Goal: Task Accomplishment & Management: Use online tool/utility

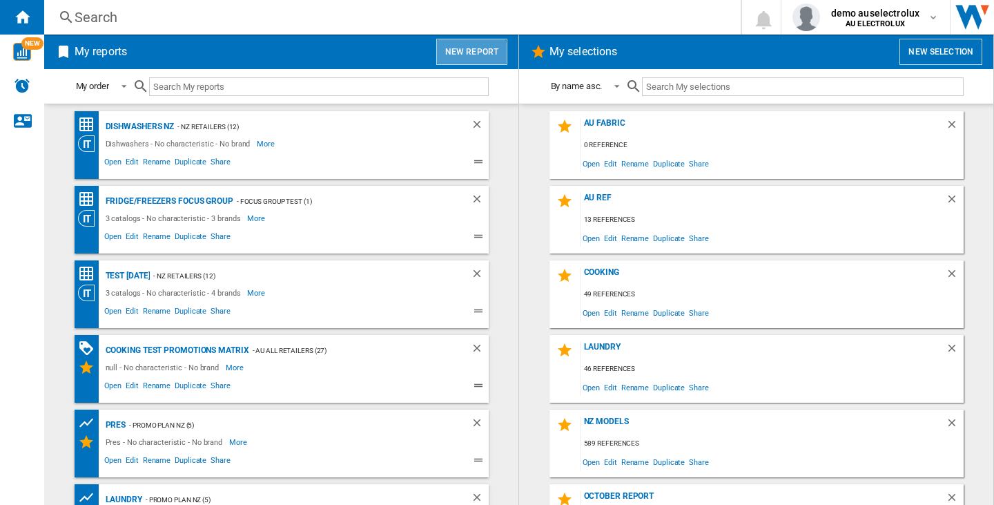
click at [462, 57] on button "New report" at bounding box center [471, 52] width 71 height 26
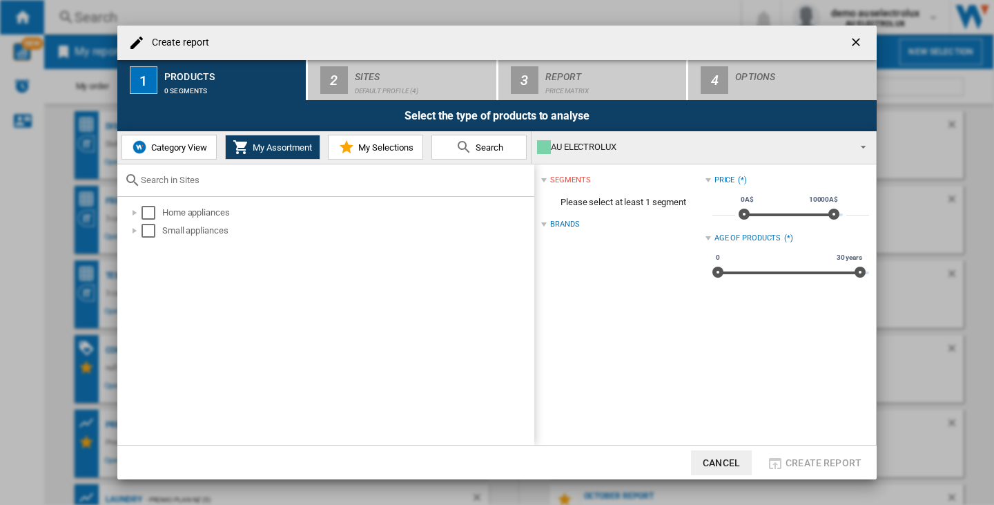
click at [698, 146] on div "AU ELECTROLUX" at bounding box center [692, 146] width 311 height 19
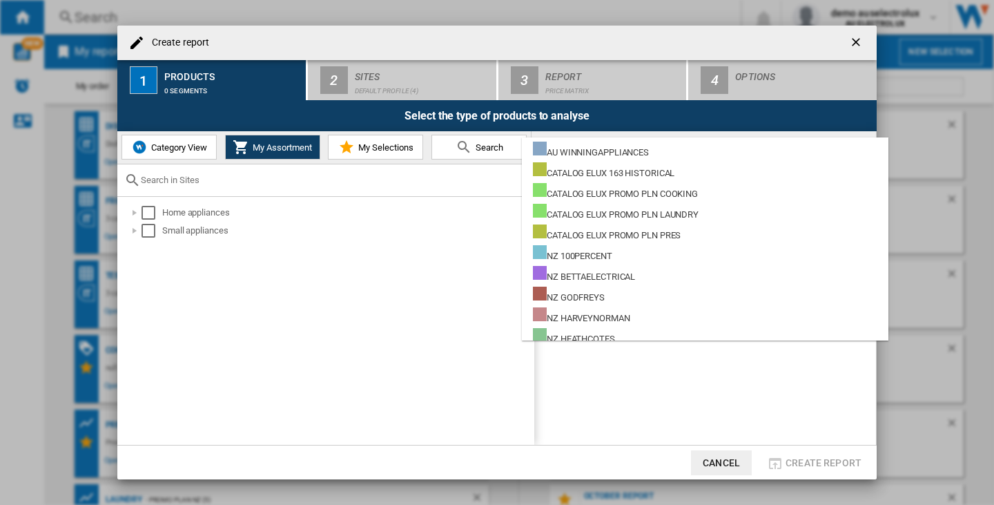
scroll to position [552, 0]
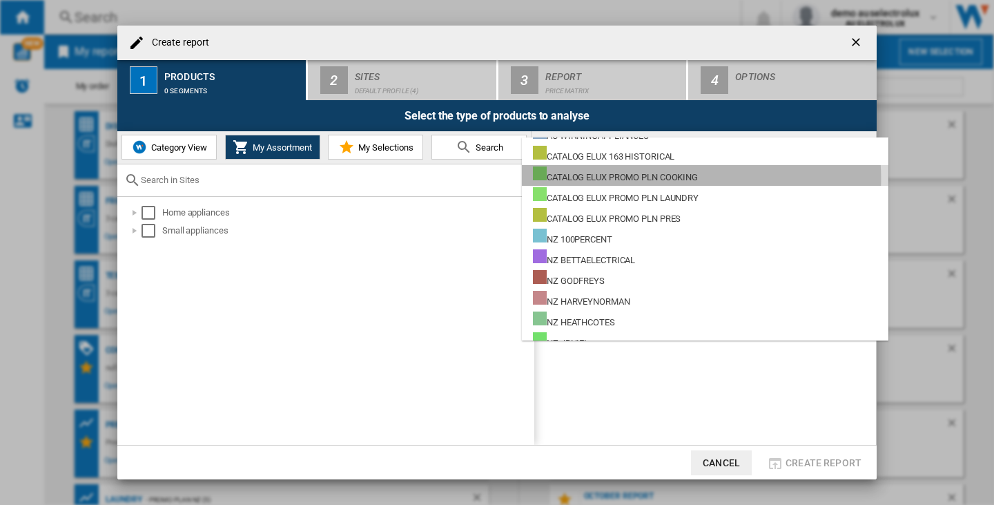
click at [670, 178] on div "CATALOG ELUX PROMO PLN COOKING" at bounding box center [615, 174] width 165 height 17
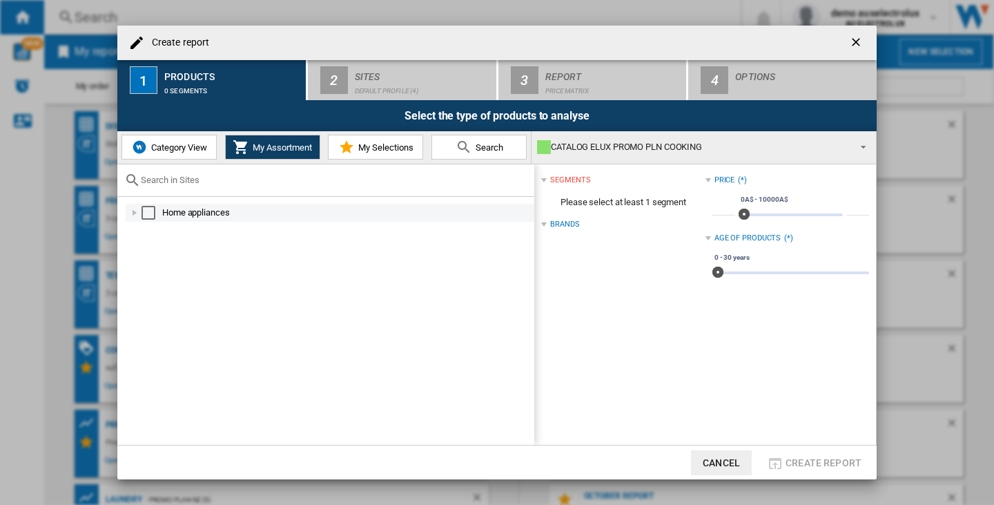
click at [146, 207] on div "Select" at bounding box center [149, 213] width 14 height 14
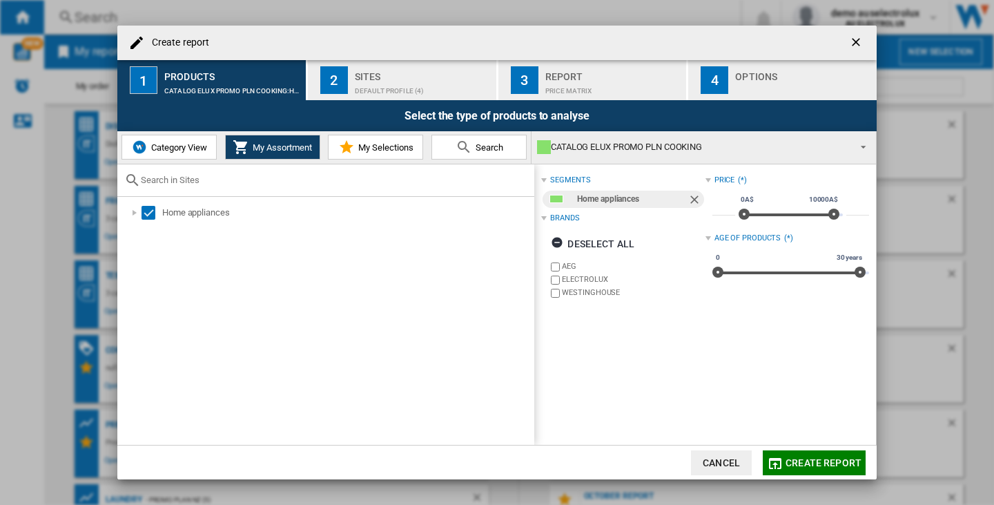
click at [815, 458] on span "Create report" at bounding box center [824, 462] width 76 height 11
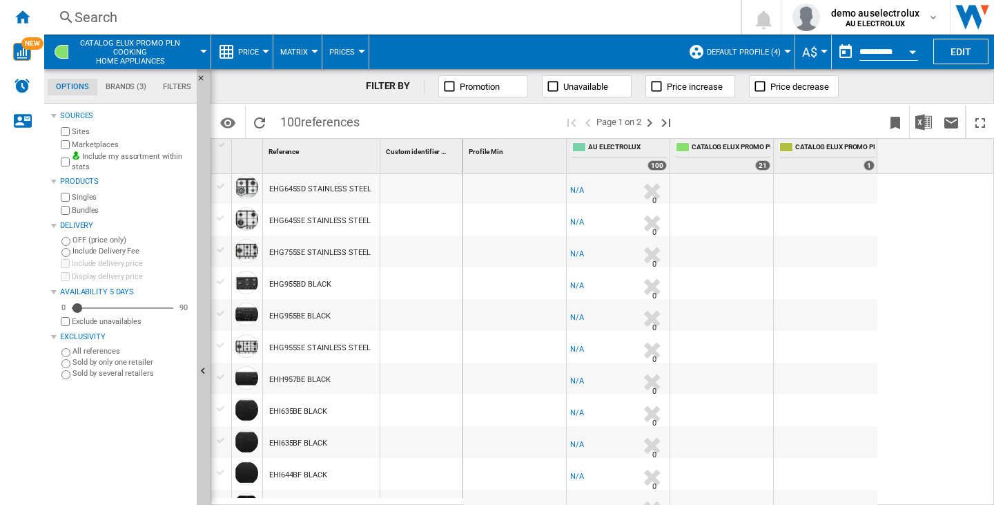
scroll to position [1274, 0]
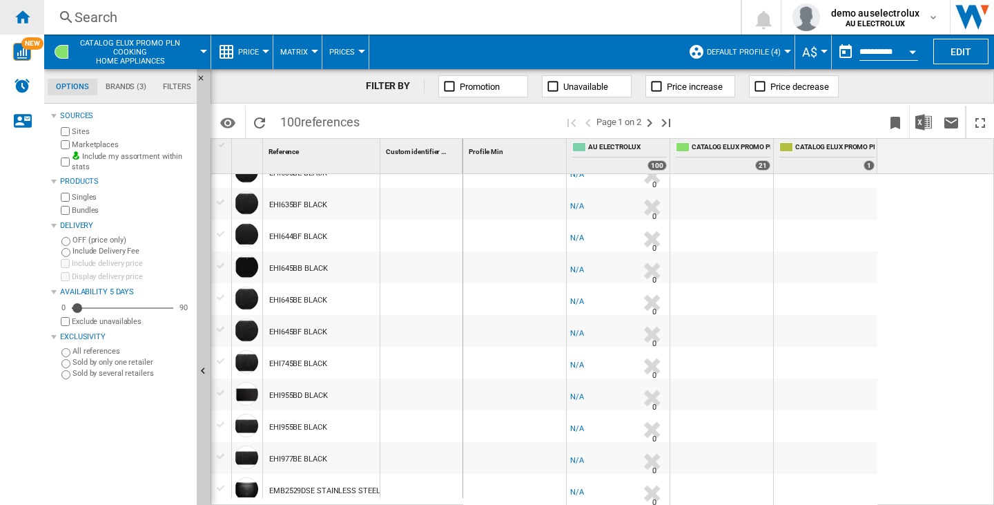
click at [30, 17] on div "Home" at bounding box center [22, 17] width 44 height 35
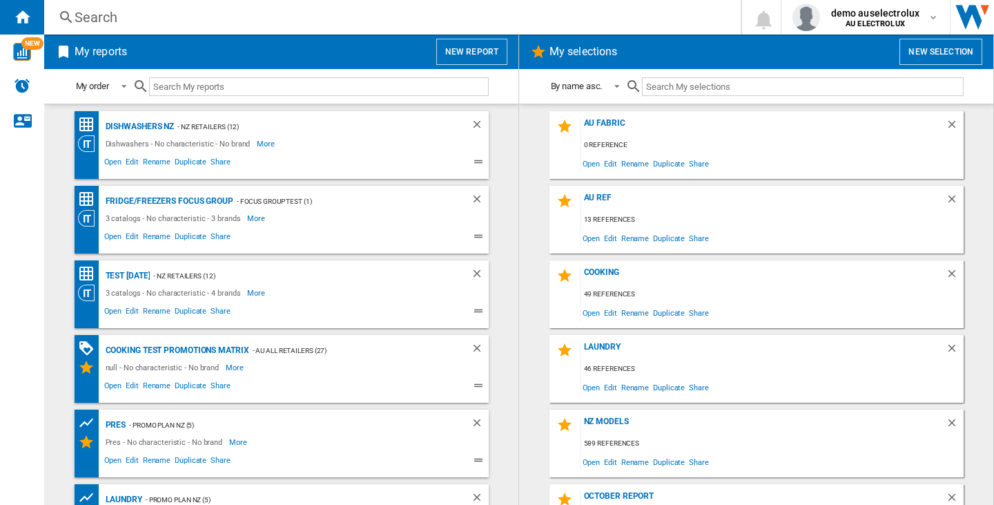
click at [916, 54] on button "New selection" at bounding box center [941, 52] width 83 height 26
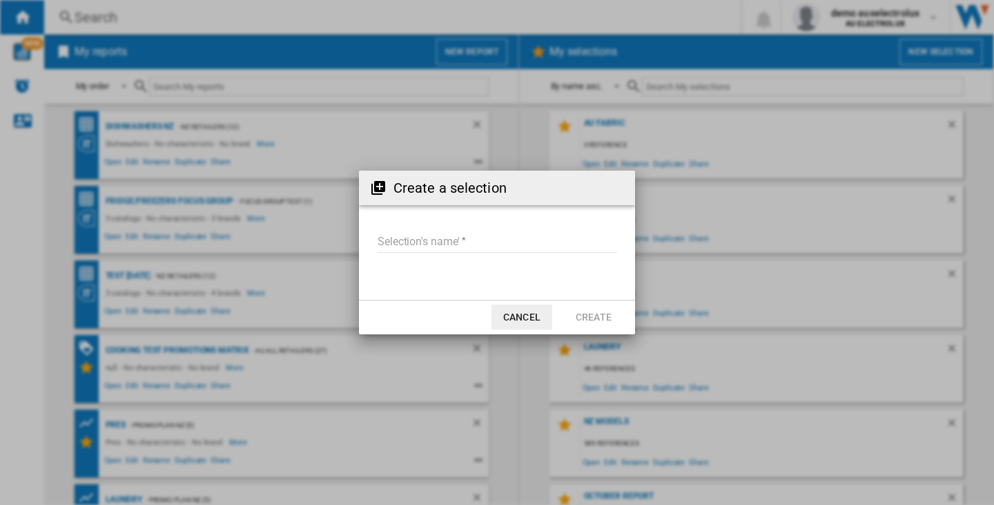
click at [467, 253] on md-input-container "Selection's name'" at bounding box center [497, 251] width 243 height 40
click at [467, 239] on input "Selection's name'" at bounding box center [497, 242] width 240 height 21
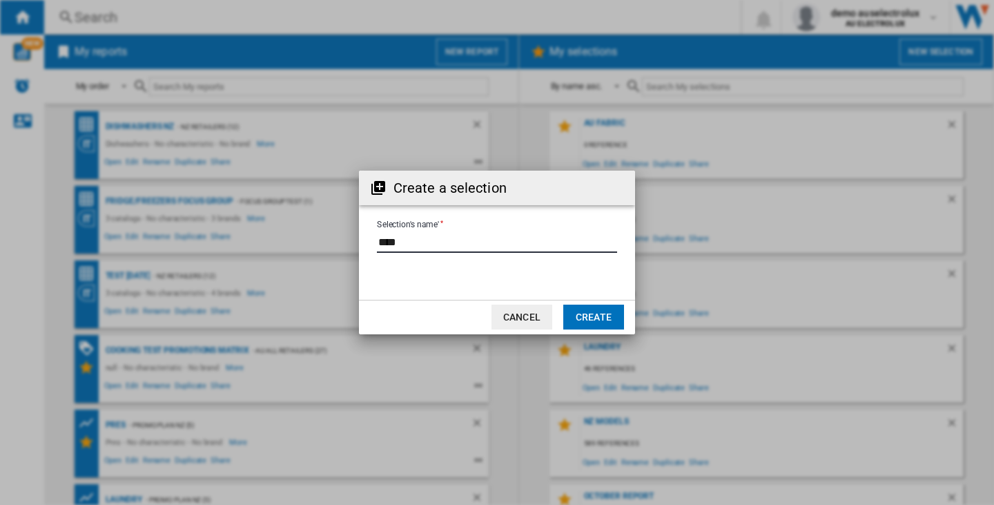
type input "****"
click at [594, 315] on button "Create" at bounding box center [593, 316] width 61 height 25
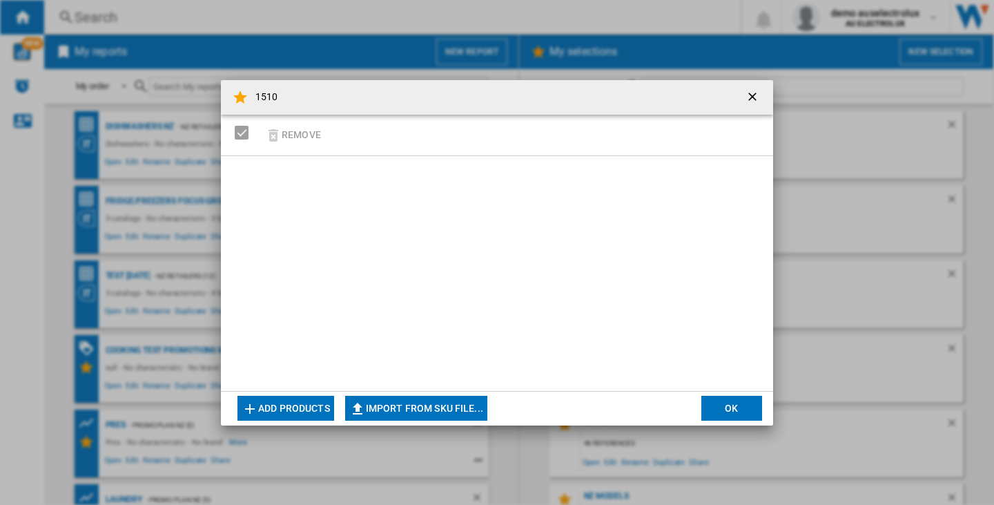
click at [411, 407] on button "Import from SKU file..." at bounding box center [416, 408] width 142 height 25
type input "**********"
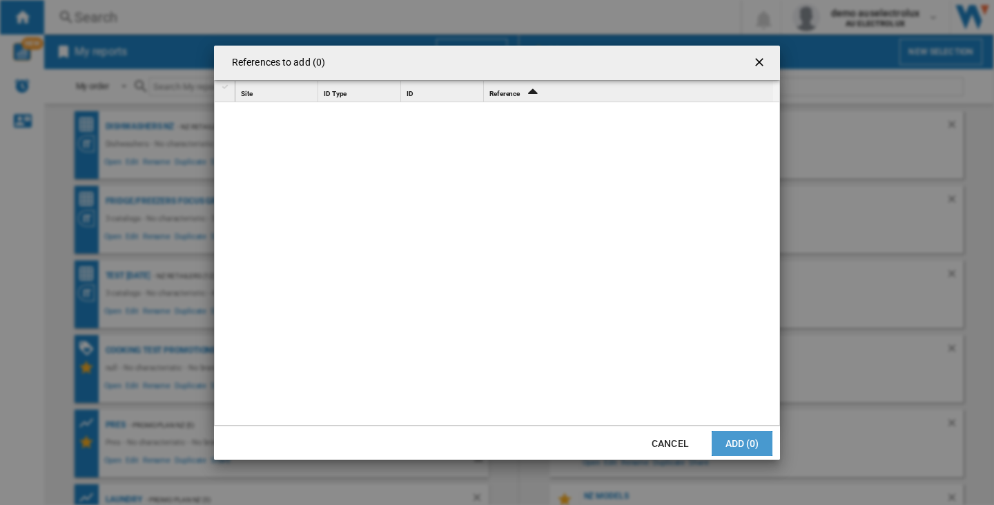
click at [744, 443] on button "Add (0)" at bounding box center [742, 443] width 61 height 25
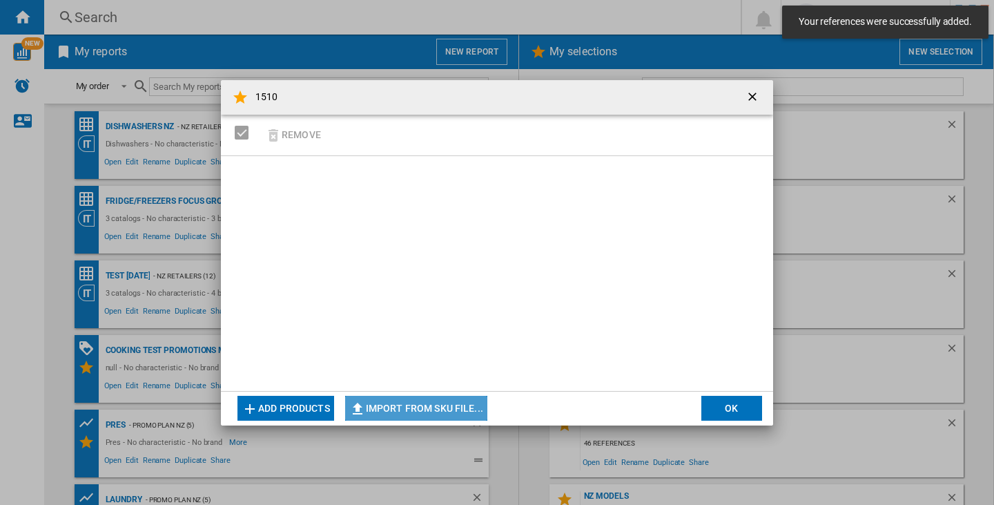
click at [458, 396] on button "Import from SKU file..." at bounding box center [416, 408] width 142 height 25
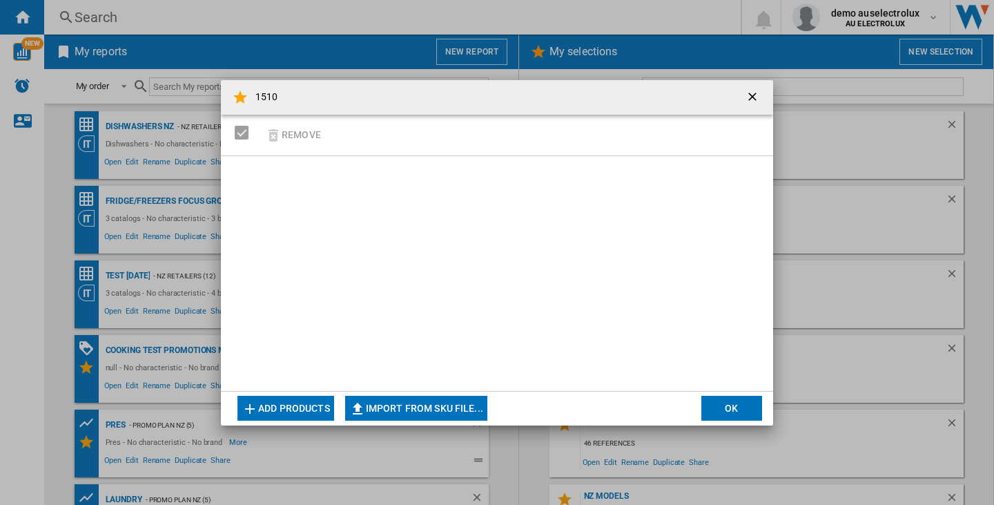
type input "**********"
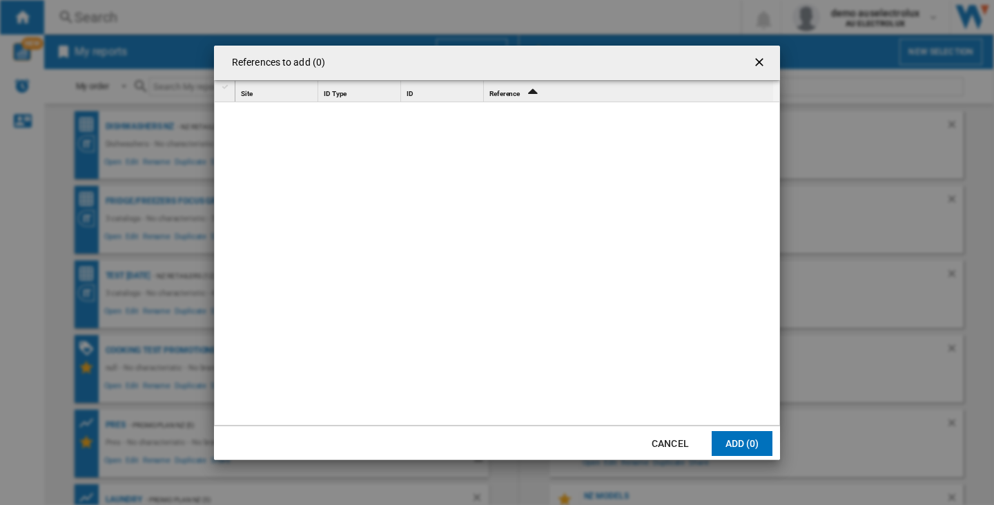
click at [761, 59] on ng-md-icon "getI18NText('BUTTONS.CLOSE_DIALOG')" at bounding box center [761, 63] width 17 height 17
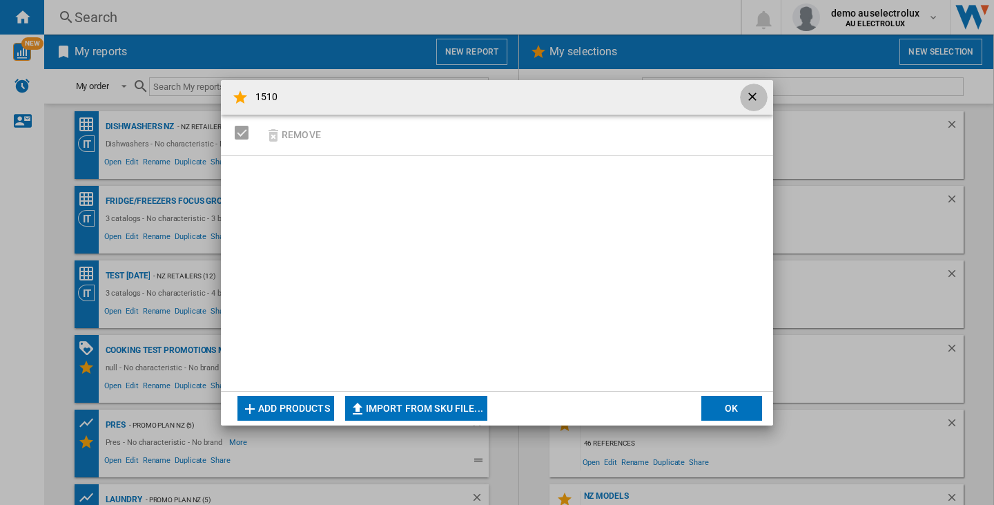
click at [758, 94] on ng-md-icon "getI18NText('BUTTONS.CLOSE_DIALOG')" at bounding box center [754, 98] width 17 height 17
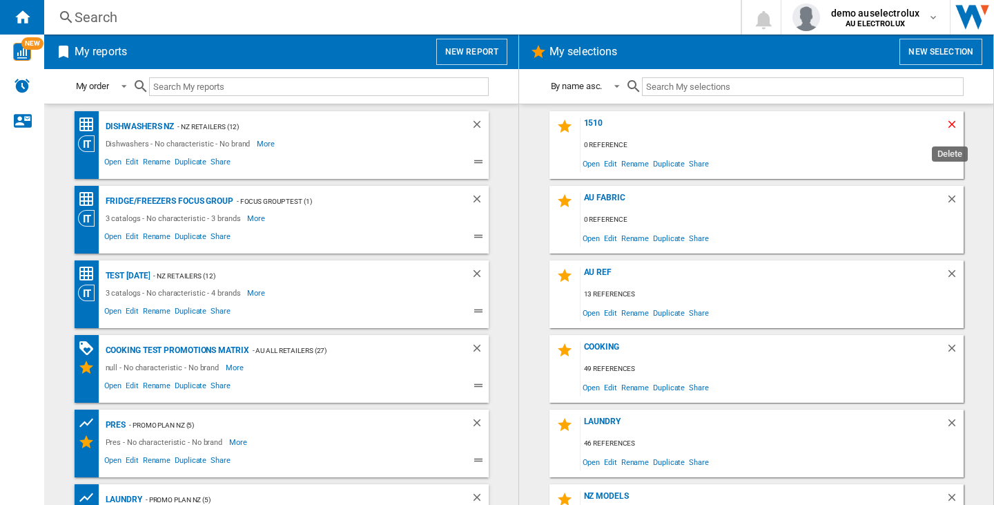
click at [951, 120] on ng-md-icon "Delete" at bounding box center [954, 126] width 17 height 17
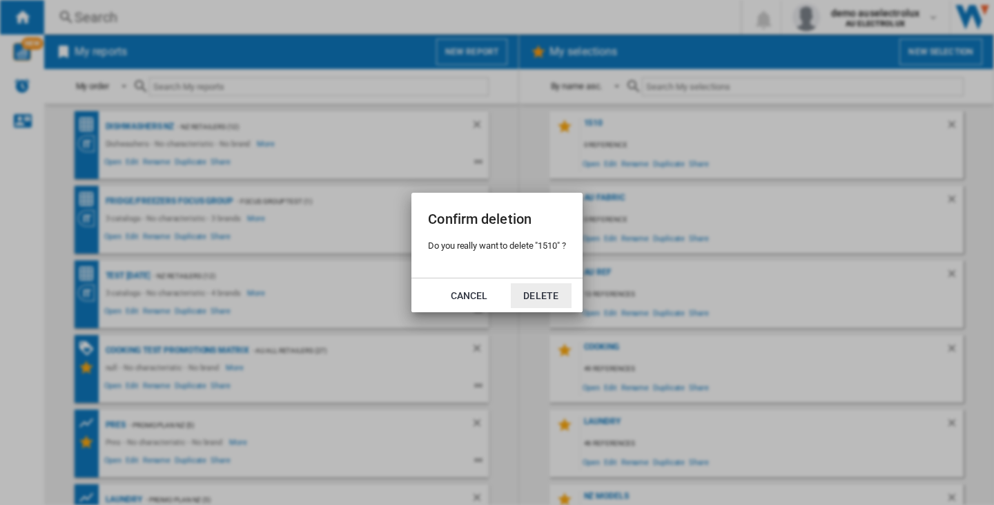
click at [529, 294] on button "Delete" at bounding box center [541, 295] width 61 height 25
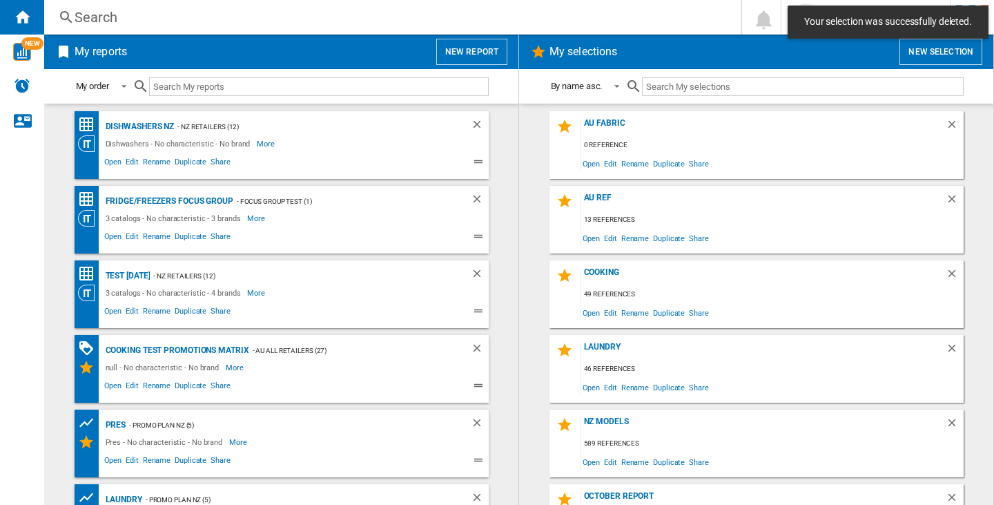
click at [105, 11] on div "Search" at bounding box center [390, 17] width 630 height 19
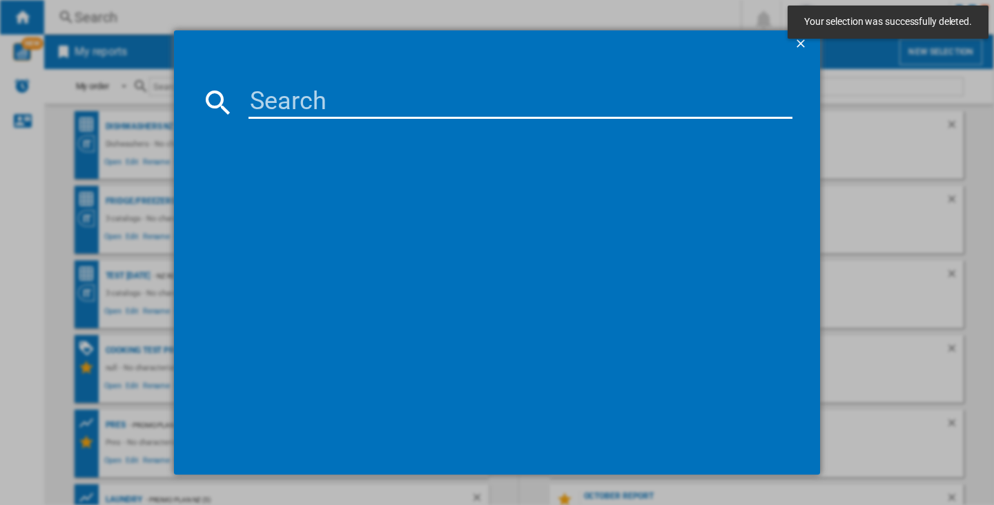
click at [295, 115] on input at bounding box center [521, 102] width 544 height 33
paste input "EWW1242R9WC"
type input "EWW1242R9WC"
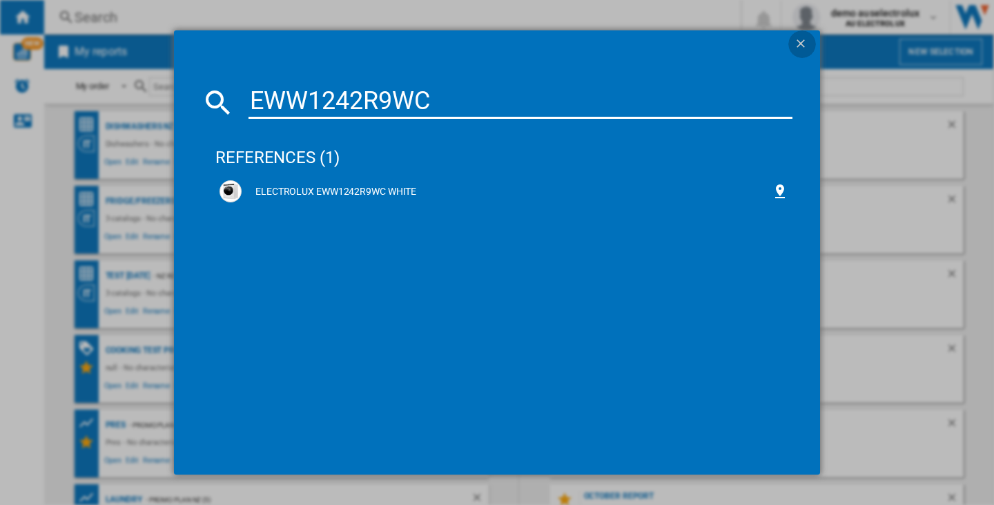
click at [796, 43] on ng-md-icon "getI18NText('BUTTONS.CLOSE_DIALOG')" at bounding box center [802, 45] width 17 height 17
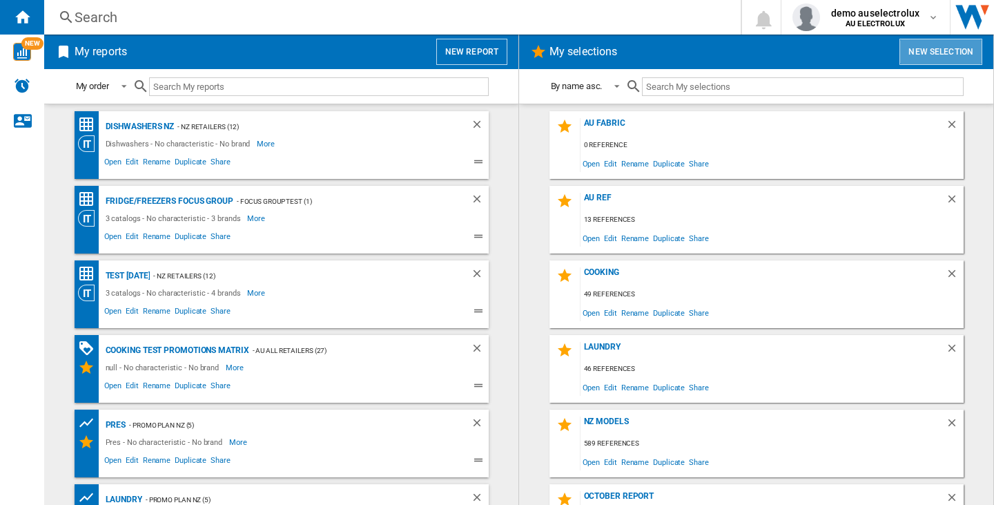
click at [951, 50] on button "New selection" at bounding box center [941, 52] width 83 height 26
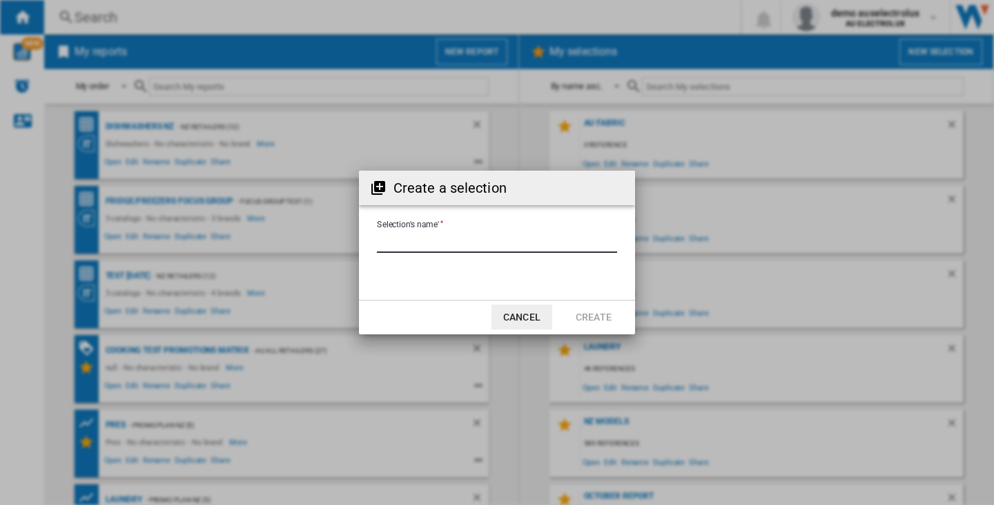
click at [440, 246] on input "Selection's name'" at bounding box center [497, 242] width 240 height 21
click at [439, 226] on form "Selection's name'" at bounding box center [497, 244] width 276 height 52
click at [440, 241] on input "Selection's name'" at bounding box center [497, 242] width 240 height 21
type input "****"
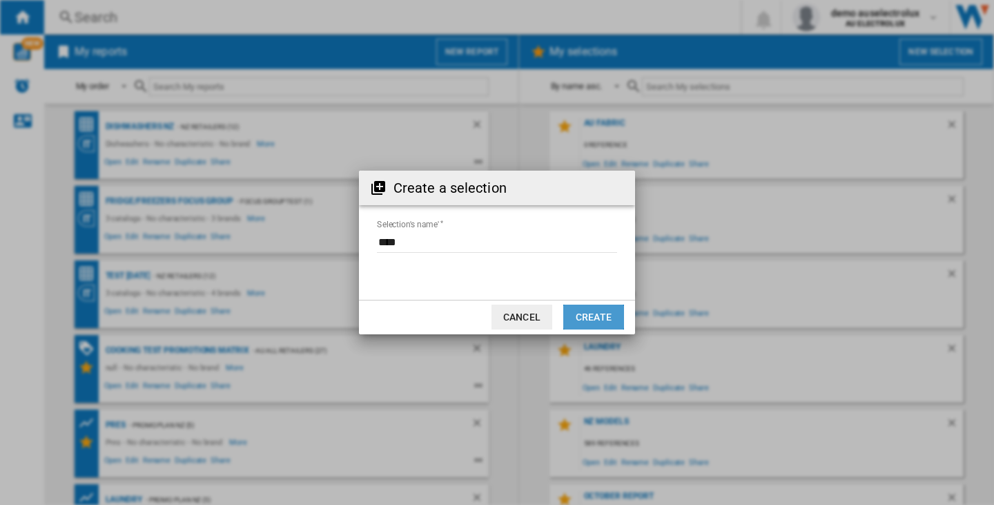
click at [604, 319] on button "Create" at bounding box center [593, 316] width 61 height 25
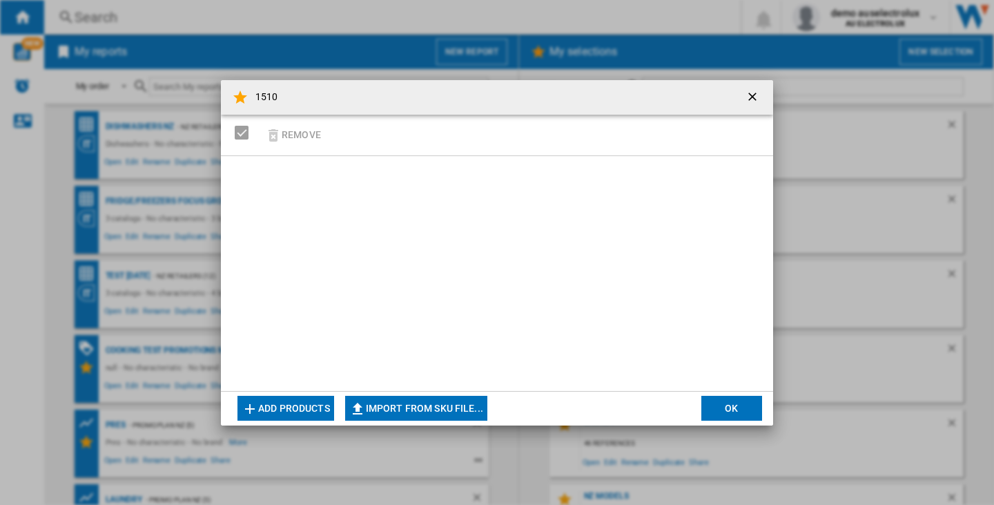
click at [390, 407] on button "Import from SKU file..." at bounding box center [416, 408] width 142 height 25
type input "**********"
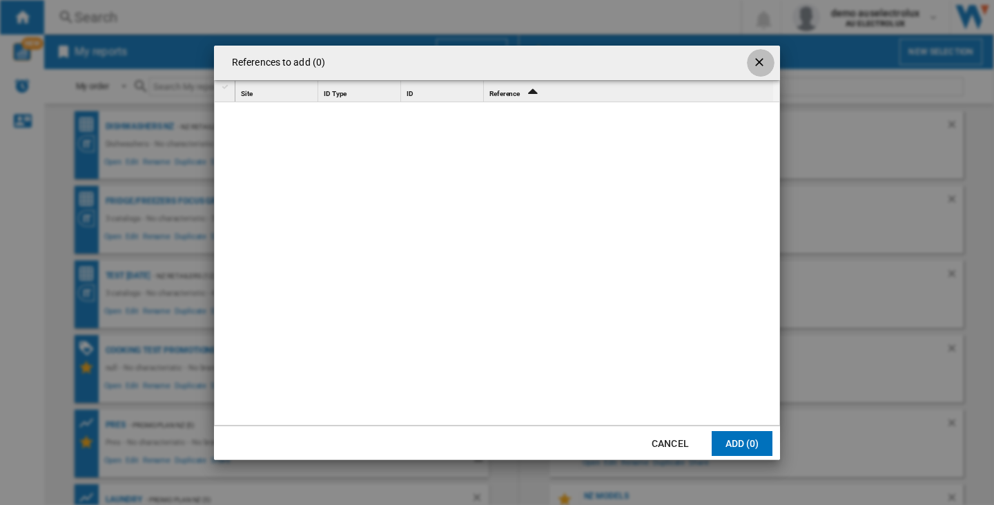
click at [761, 64] on ng-md-icon "getI18NText('BUTTONS.CLOSE_DIALOG')" at bounding box center [761, 63] width 17 height 17
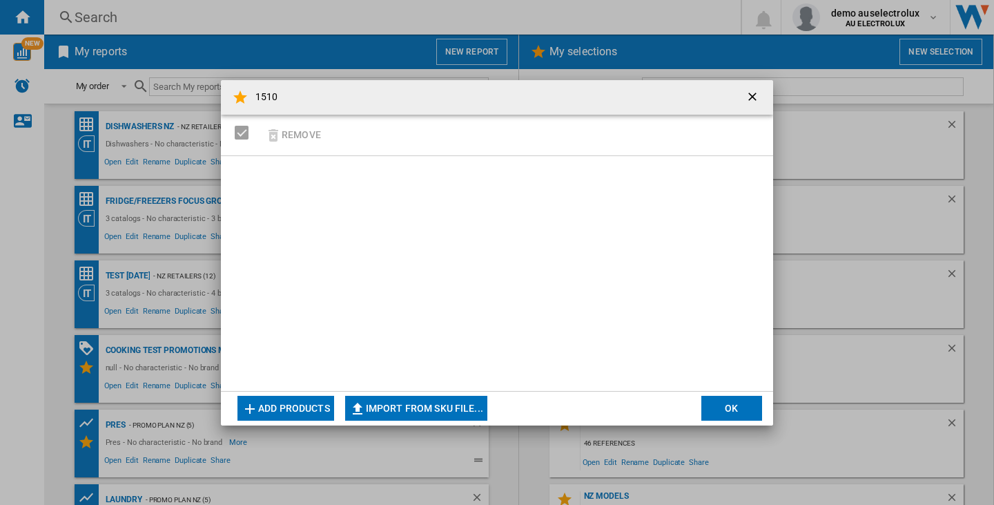
click at [434, 403] on button "Import from SKU file..." at bounding box center [416, 408] width 142 height 25
type input "**********"
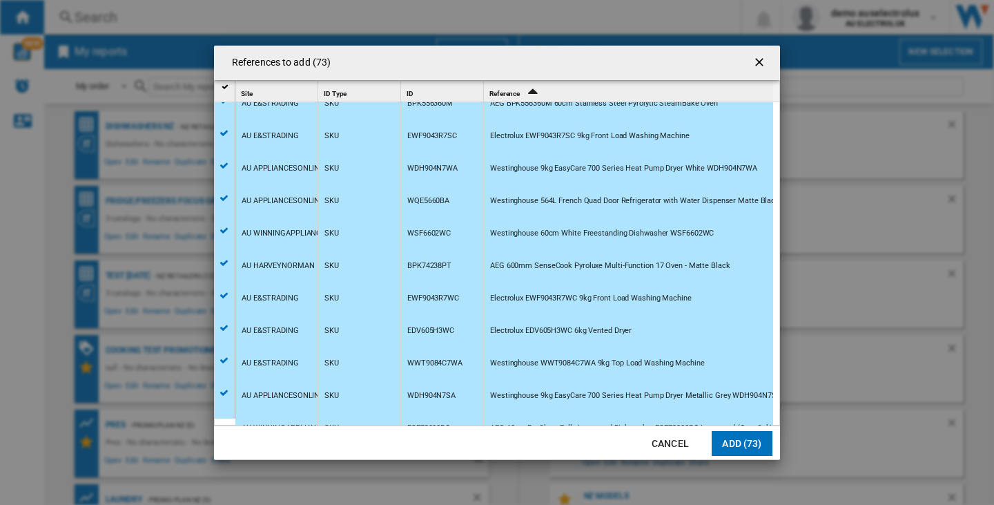
scroll to position [690, 0]
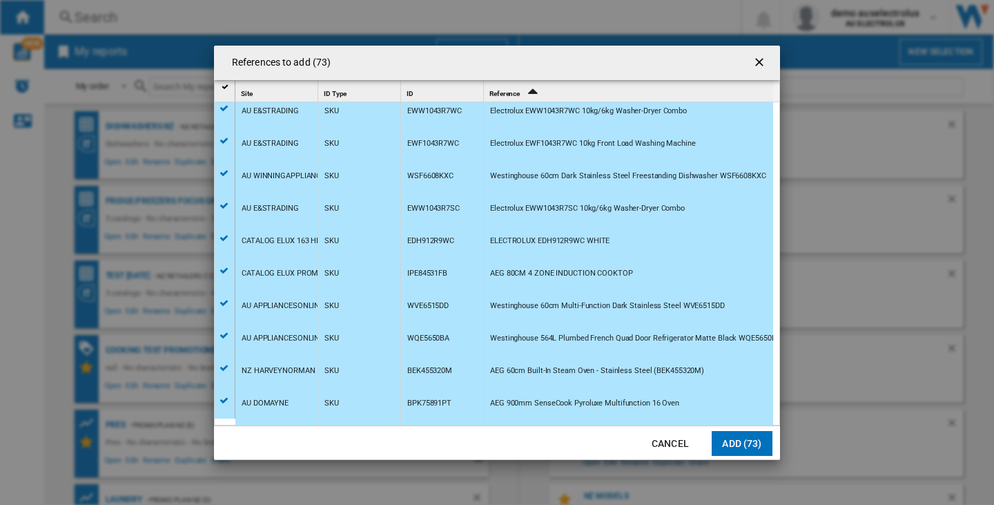
click at [753, 444] on button "Add (73)" at bounding box center [742, 443] width 61 height 25
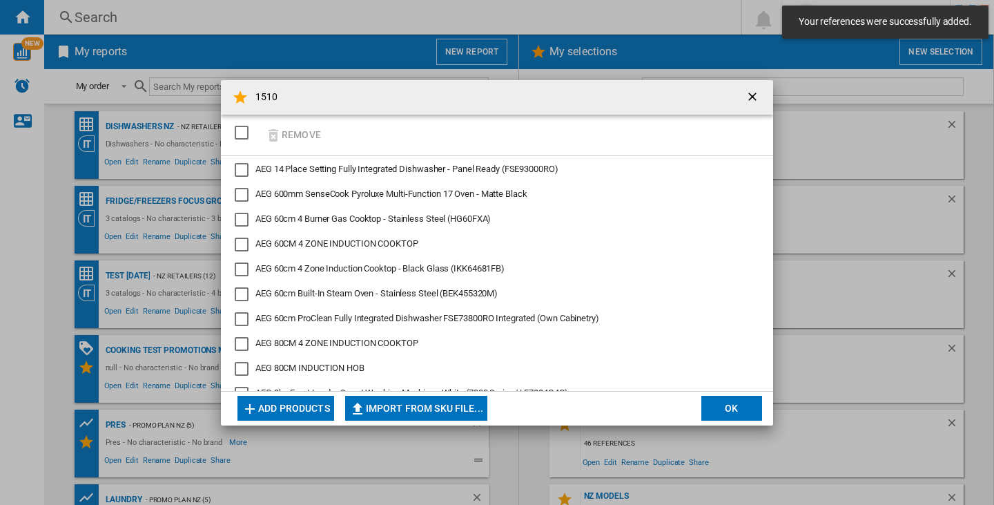
click at [750, 405] on button "OK" at bounding box center [731, 408] width 61 height 25
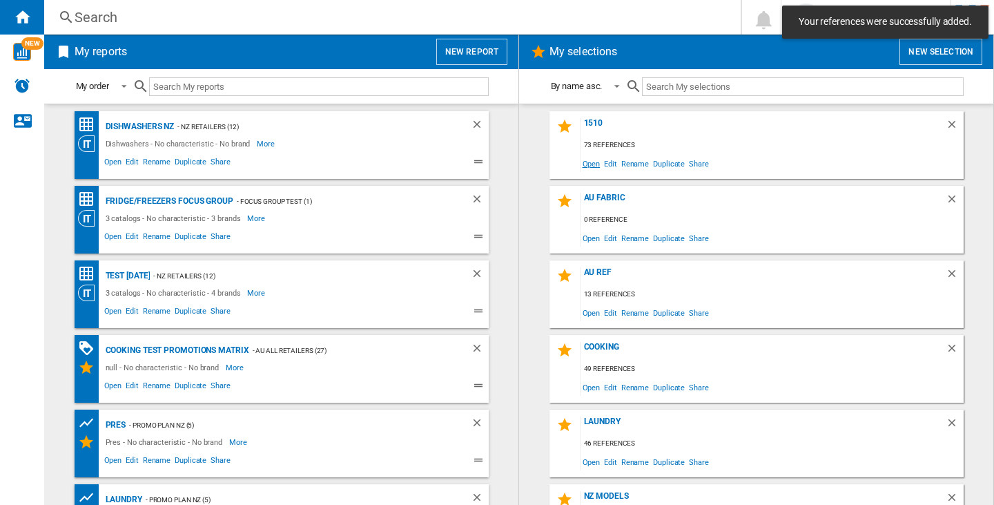
click at [583, 164] on span "Open" at bounding box center [592, 163] width 22 height 19
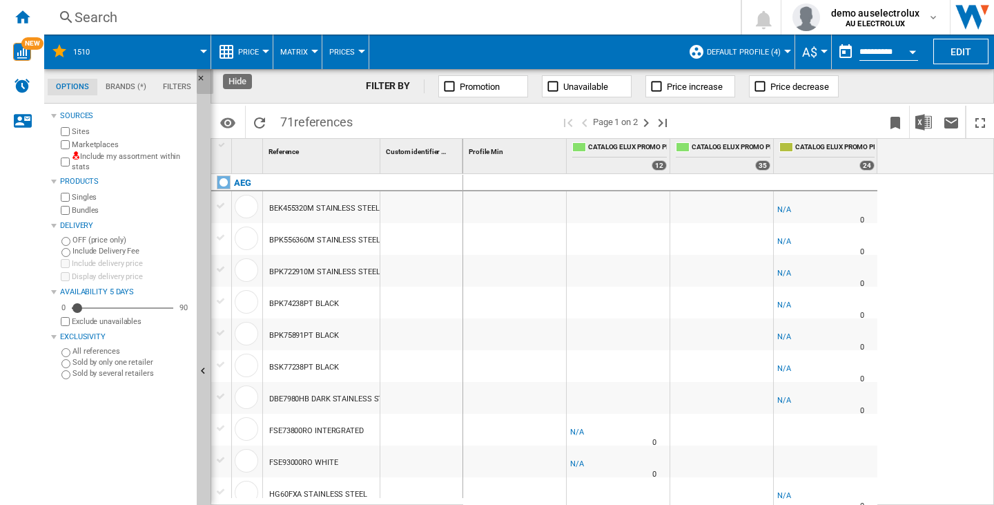
click at [201, 79] on ng-md-icon "Hide" at bounding box center [205, 82] width 17 height 17
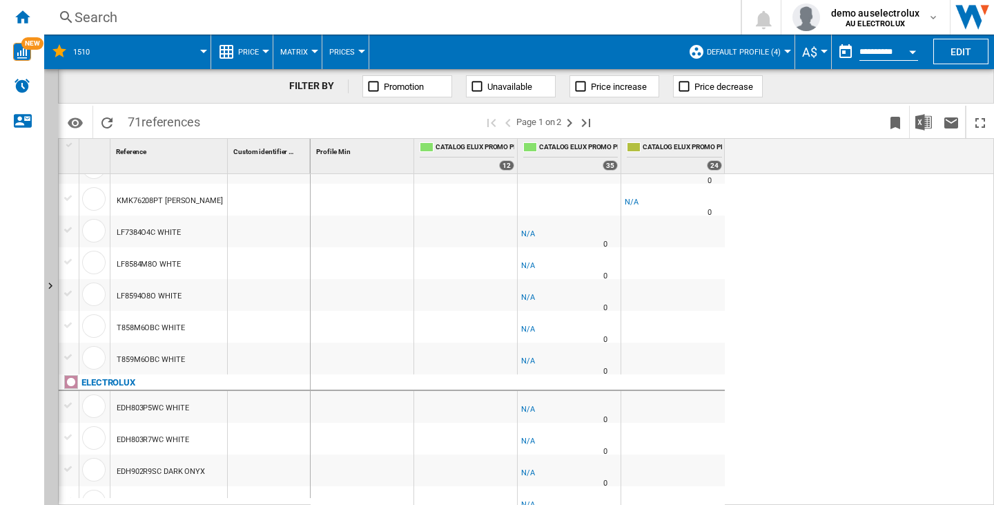
scroll to position [271, 0]
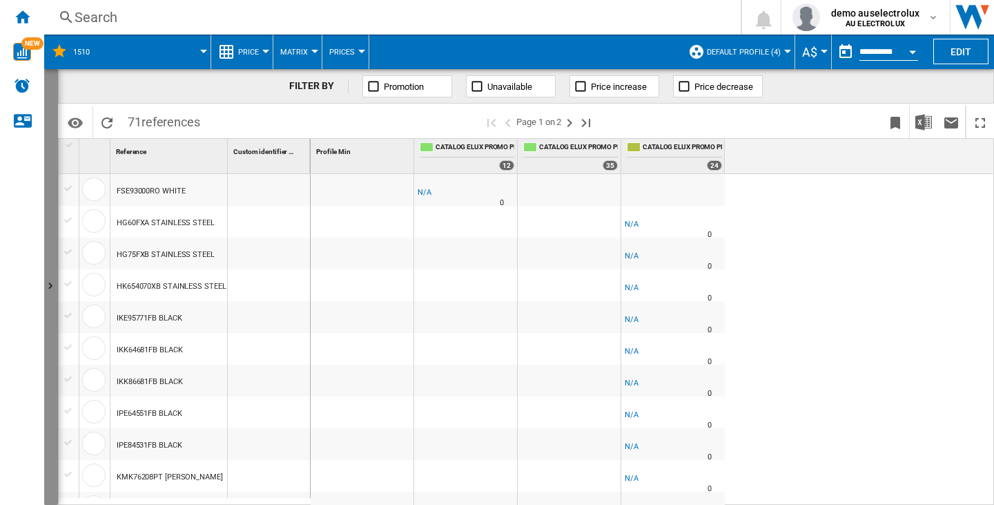
click at [49, 289] on ng-md-icon "Show" at bounding box center [52, 288] width 17 height 17
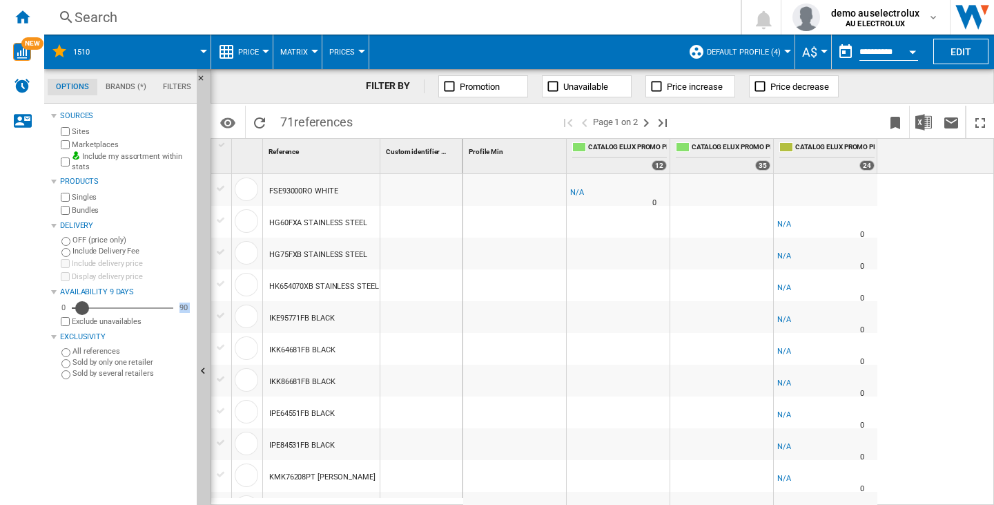
drag, startPoint x: 82, startPoint y: 304, endPoint x: 180, endPoint y: 323, distance: 99.8
click at [180, 323] on div "0 9 90 Exclude unavailables" at bounding box center [124, 314] width 133 height 27
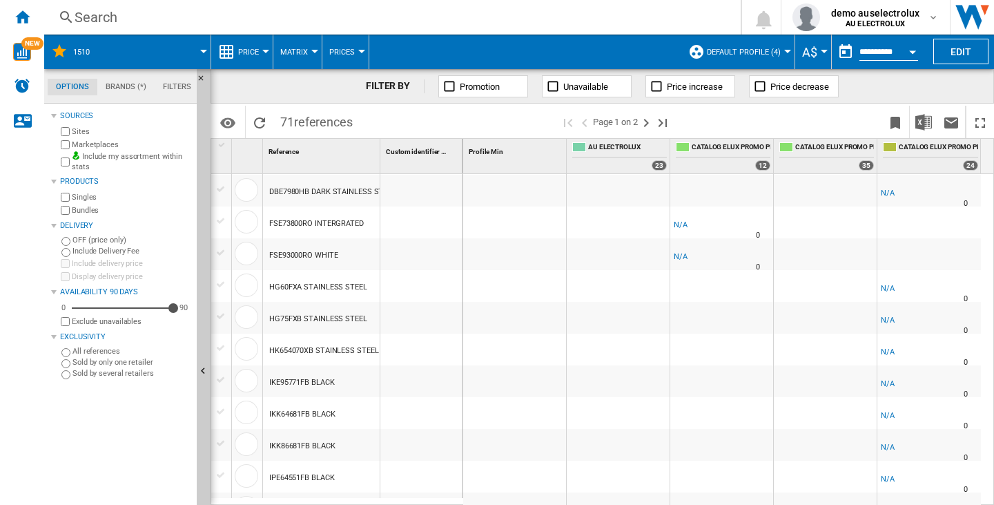
click at [634, 386] on div at bounding box center [618, 381] width 103 height 32
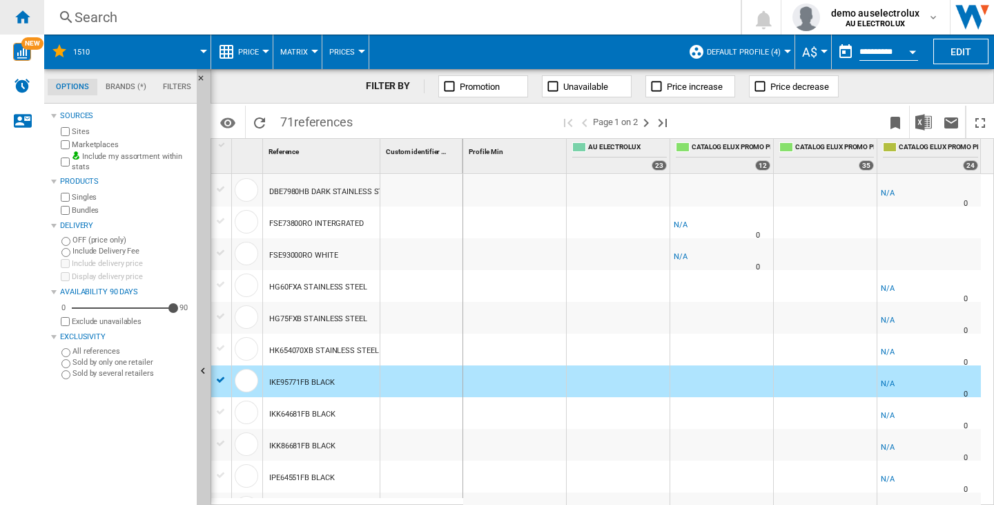
click at [14, 14] on ng-md-icon "Home" at bounding box center [22, 16] width 17 height 17
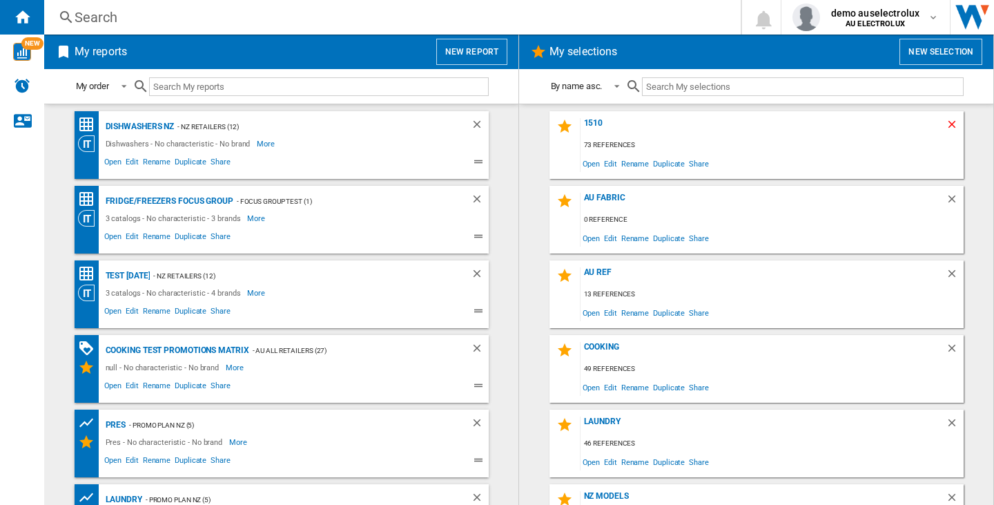
click at [950, 119] on ng-md-icon "Delete" at bounding box center [954, 126] width 17 height 17
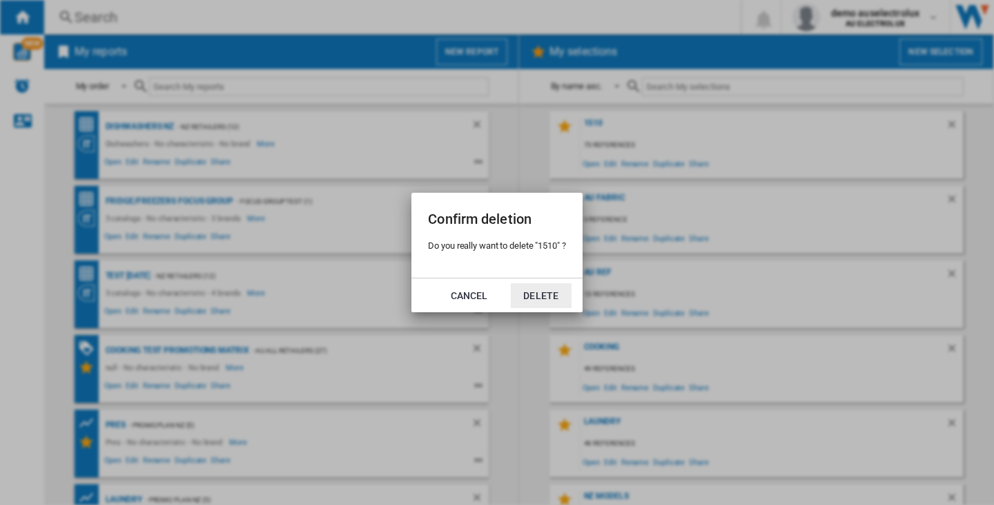
click at [544, 289] on button "Delete" at bounding box center [541, 295] width 61 height 25
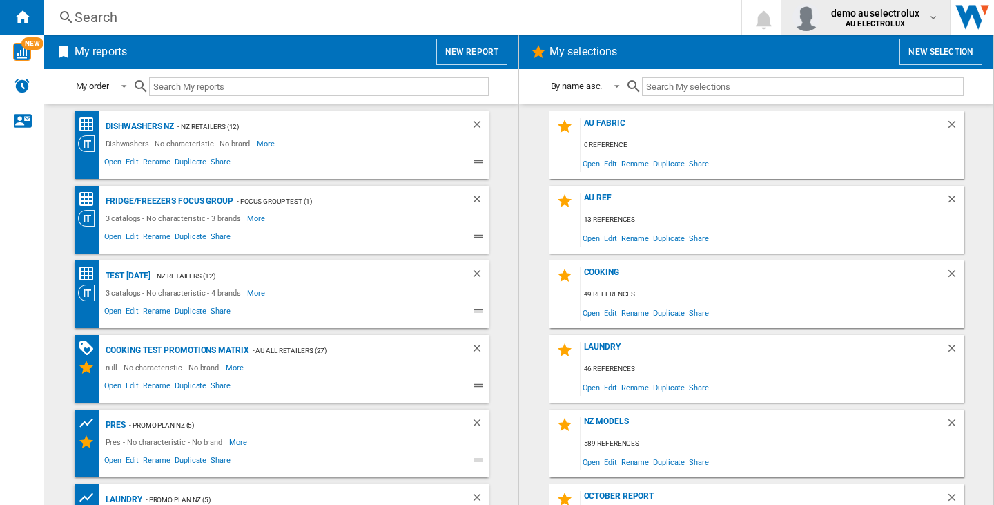
click at [858, 12] on span "demo auselectrolux" at bounding box center [875, 13] width 89 height 14
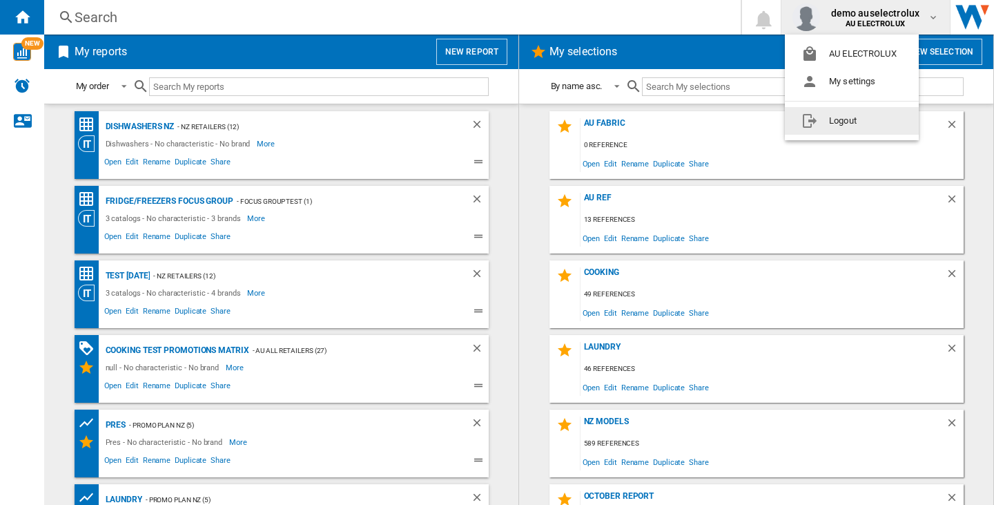
click at [862, 116] on button "Logout" at bounding box center [852, 121] width 134 height 28
